Goal: Transaction & Acquisition: Obtain resource

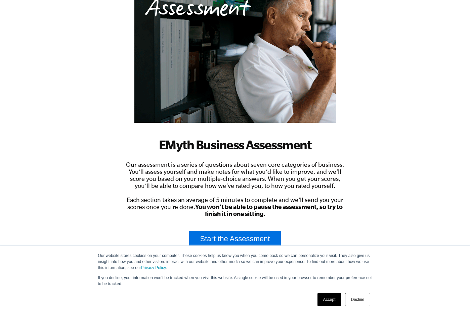
scroll to position [84, 0]
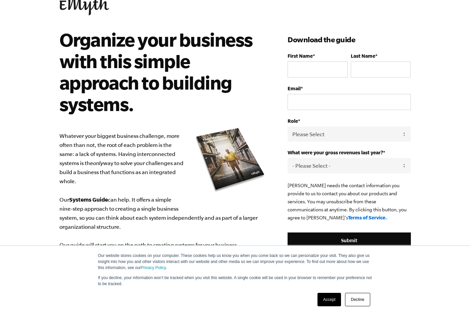
scroll to position [67, 0]
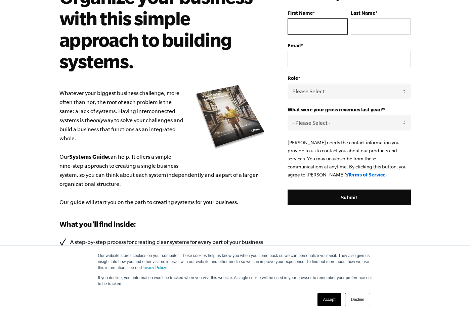
click at [310, 23] on input "First Name *" at bounding box center [317, 26] width 60 height 16
type input "sue"
type input "trainor"
type input "info@cellissimo.com.au"
click at [327, 90] on select "Please Select Owner Partner / Co-Owner Executive Employee / Other" at bounding box center [348, 91] width 123 height 15
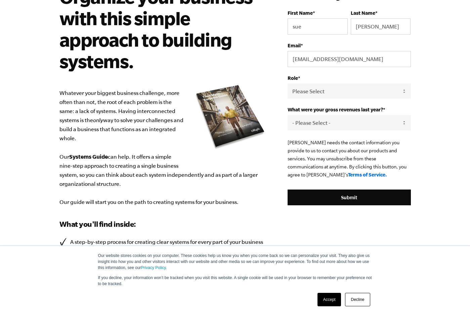
select select "Owner"
click at [287, 84] on select "Please Select Owner Partner / Co-Owner Executive Employee / Other" at bounding box center [348, 91] width 123 height 15
click at [400, 121] on select "- Please Select - 0-75K 76-150K 151-275K 276-500K 501-750K 751-1M 1-2.5M 2.5-5M…" at bounding box center [348, 122] width 123 height 15
select select "501-750K"
click at [287, 115] on select "- Please Select - 0-75K 76-150K 151-275K 276-500K 501-750K 751-1M 1-2.5M 2.5-5M…" at bounding box center [348, 122] width 123 height 15
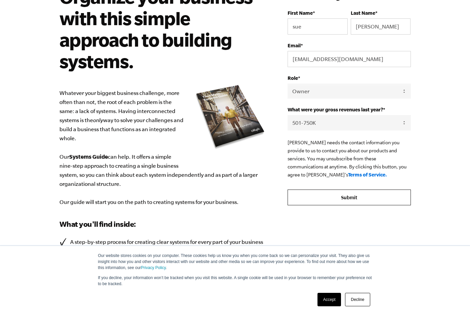
click at [344, 197] on input "Submit" at bounding box center [348, 198] width 123 height 16
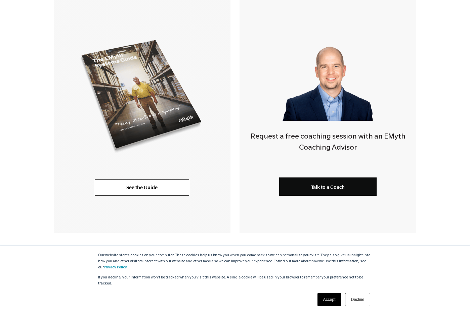
scroll to position [167, 0]
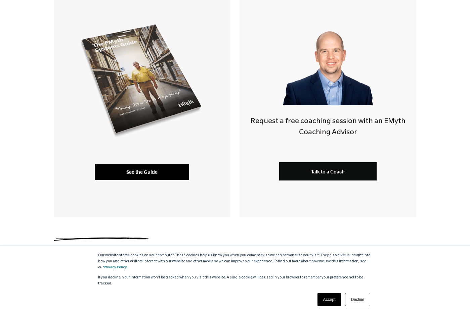
click at [138, 170] on link "See the Guide" at bounding box center [142, 172] width 94 height 16
